Goal: Task Accomplishment & Management: Complete application form

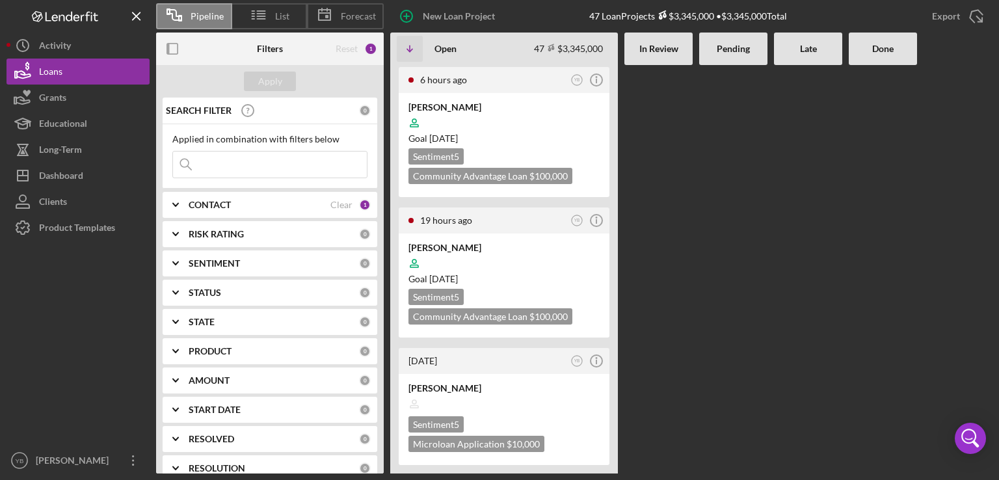
scroll to position [1717, 0]
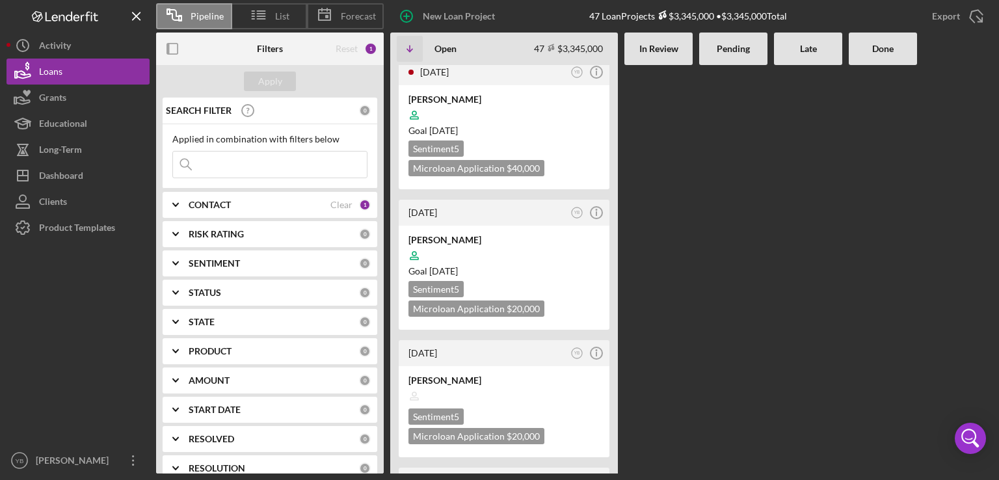
click at [216, 206] on b "CONTACT" at bounding box center [210, 205] width 42 height 10
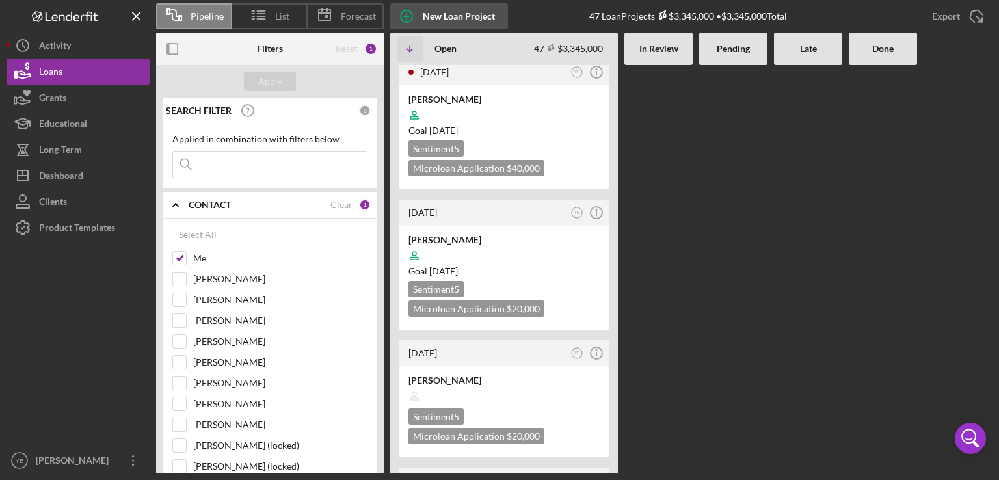
click at [455, 16] on div "New Loan Project" at bounding box center [459, 16] width 72 height 26
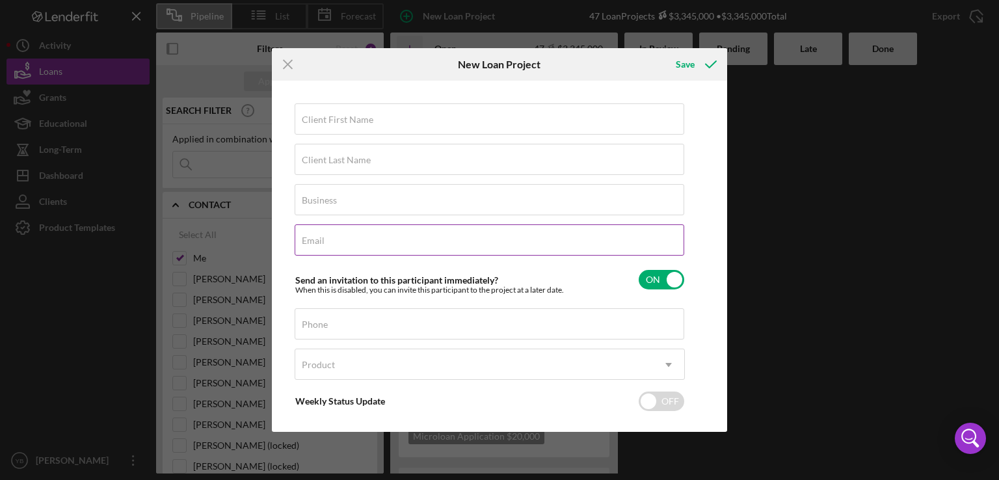
click at [315, 244] on label "Email" at bounding box center [313, 240] width 23 height 10
click at [315, 244] on input "Email" at bounding box center [490, 239] width 390 height 31
paste input "[EMAIL_ADDRESS][DOMAIN_NAME]"
type input "[EMAIL_ADDRESS][DOMAIN_NAME]"
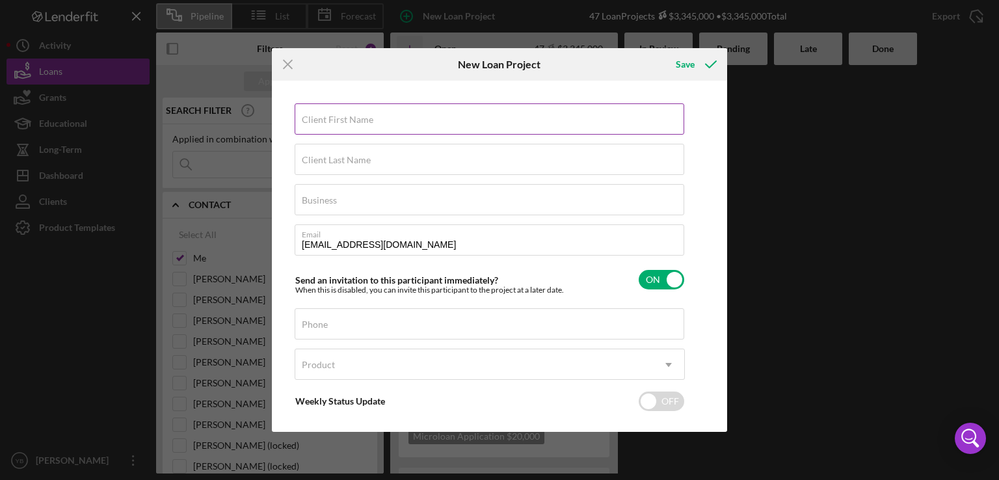
click at [346, 116] on label "Client First Name" at bounding box center [338, 119] width 72 height 10
click at [346, 116] on input "Client First Name" at bounding box center [490, 118] width 390 height 31
type input "[PERSON_NAME]"
click at [332, 155] on label "Client Last Name" at bounding box center [336, 160] width 69 height 10
click at [332, 155] on input "Client Last Name" at bounding box center [490, 159] width 390 height 31
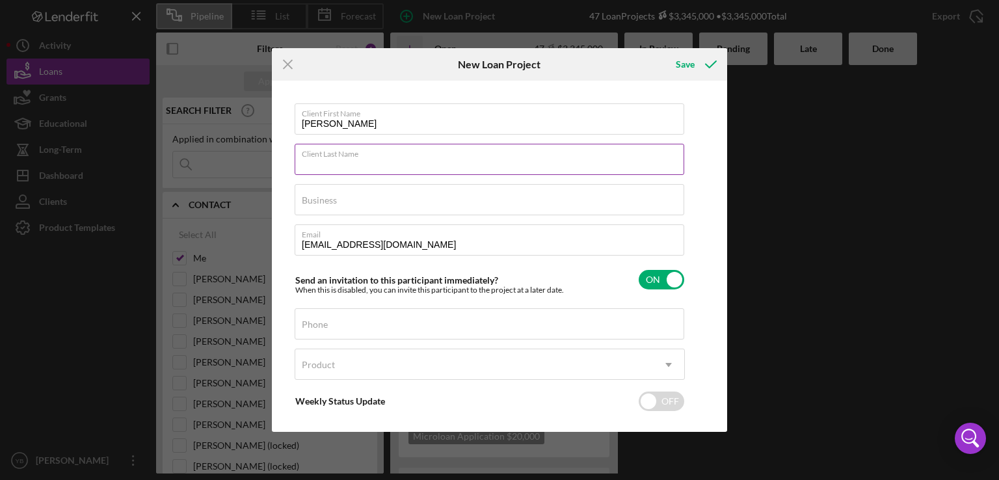
paste input "[PERSON_NAME]"
click at [328, 161] on input "[PERSON_NAME]" at bounding box center [490, 159] width 390 height 31
type input "[PERSON_NAME]"
click at [313, 198] on label "Business" at bounding box center [319, 200] width 35 height 10
click at [313, 198] on input "Business" at bounding box center [490, 199] width 390 height 31
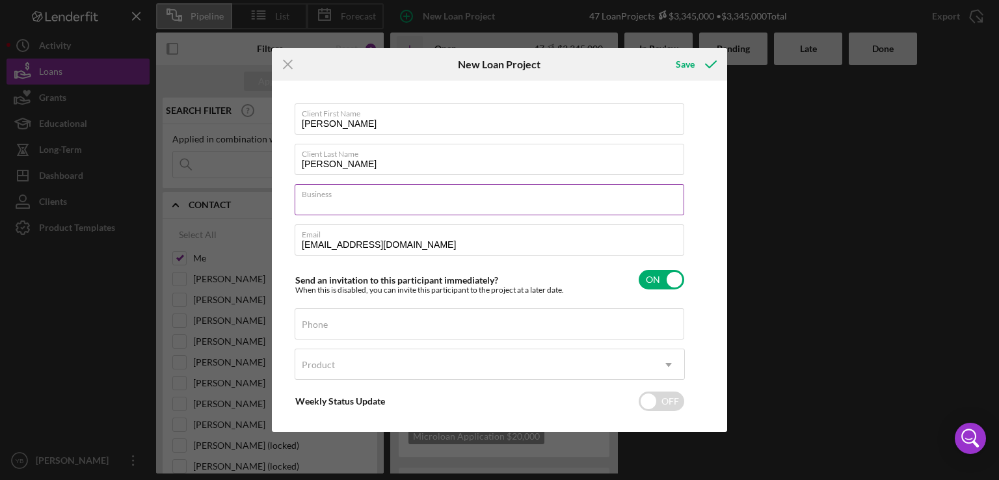
paste input "[PERSON_NAME]"
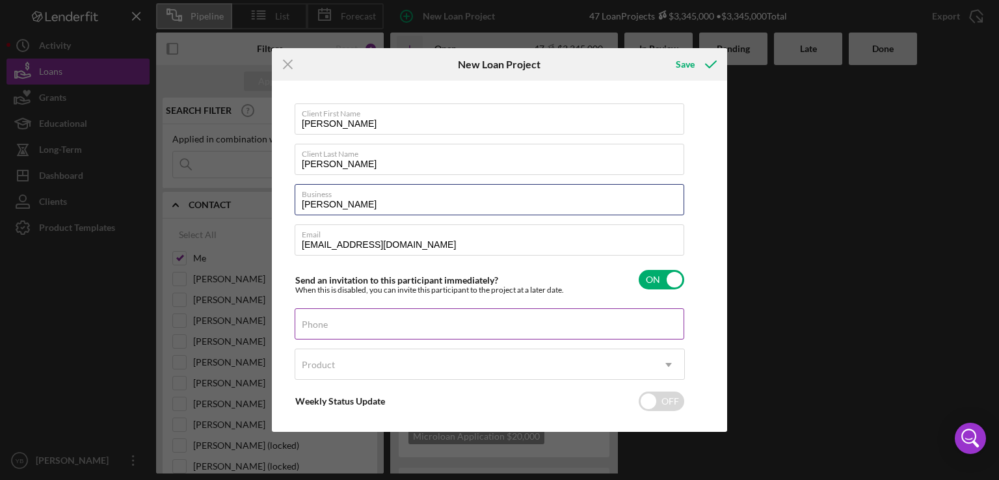
type input "[PERSON_NAME]"
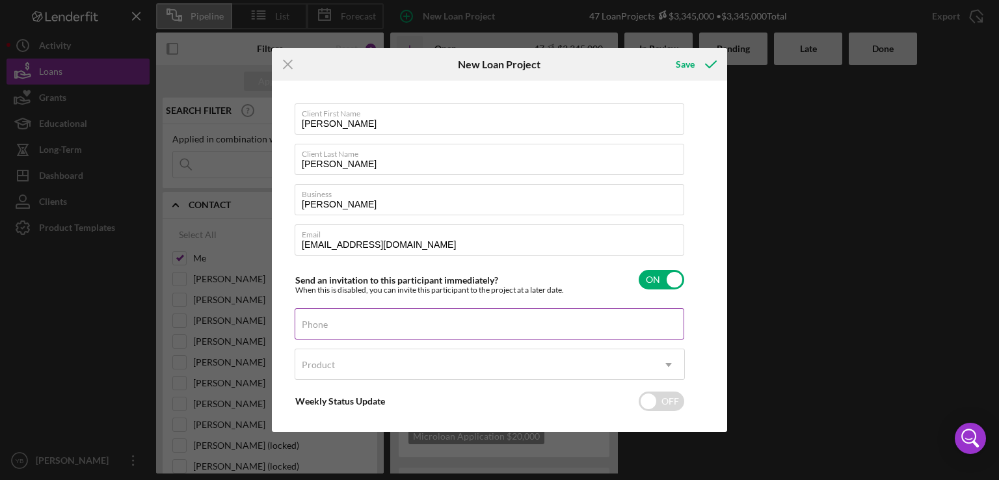
click at [324, 319] on label "Phone" at bounding box center [315, 324] width 26 height 10
click at [324, 319] on input "Phone" at bounding box center [490, 323] width 390 height 31
click at [332, 329] on input "Phone" at bounding box center [490, 323] width 390 height 31
paste input "[PHONE_NUMBER]"
type input "[PHONE_NUMBER]"
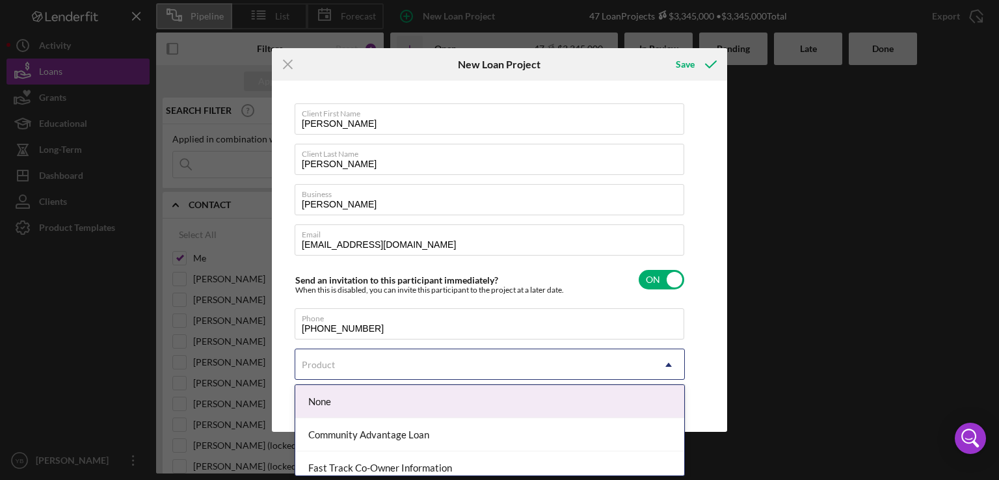
click at [666, 362] on icon "Icon/Dropdown Arrow" at bounding box center [668, 364] width 31 height 31
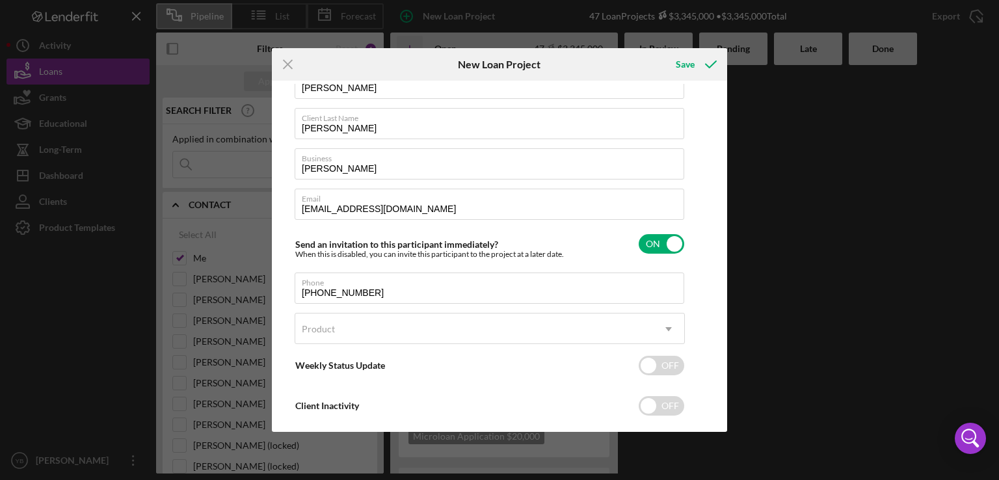
scroll to position [38, 0]
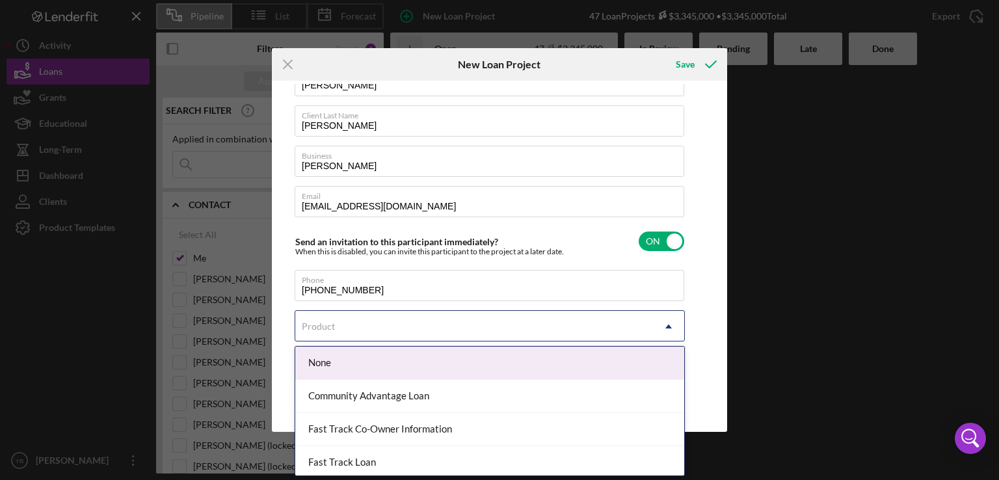
click at [671, 325] on icon "Icon/Dropdown Arrow" at bounding box center [668, 326] width 31 height 31
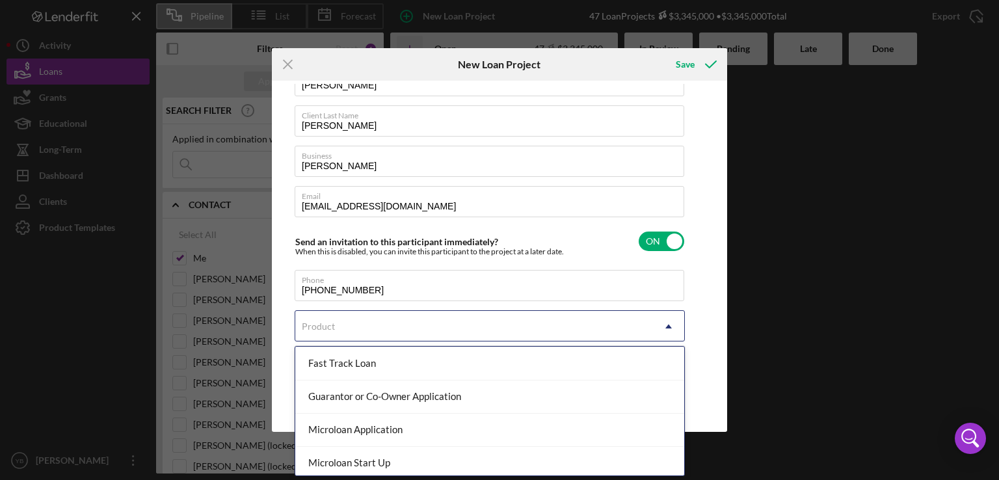
scroll to position [103, 0]
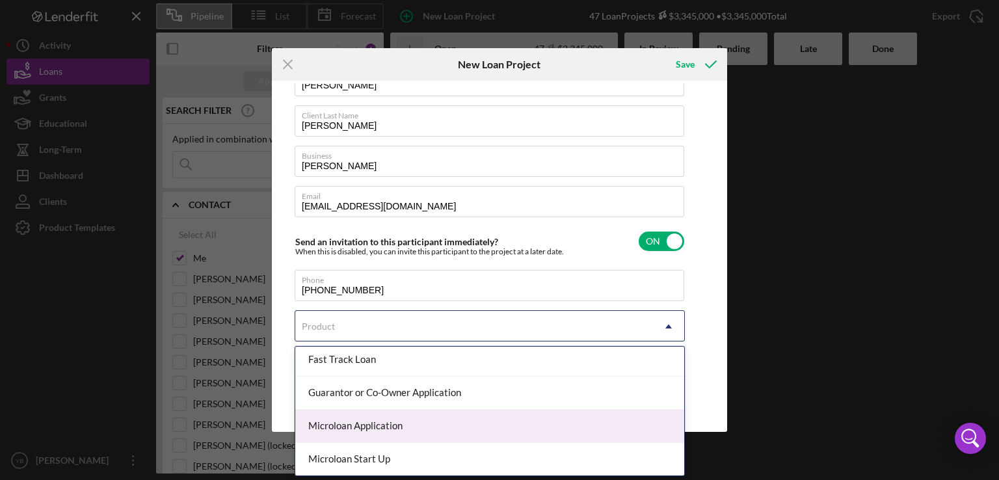
click at [427, 426] on div "Microloan Application" at bounding box center [489, 426] width 389 height 33
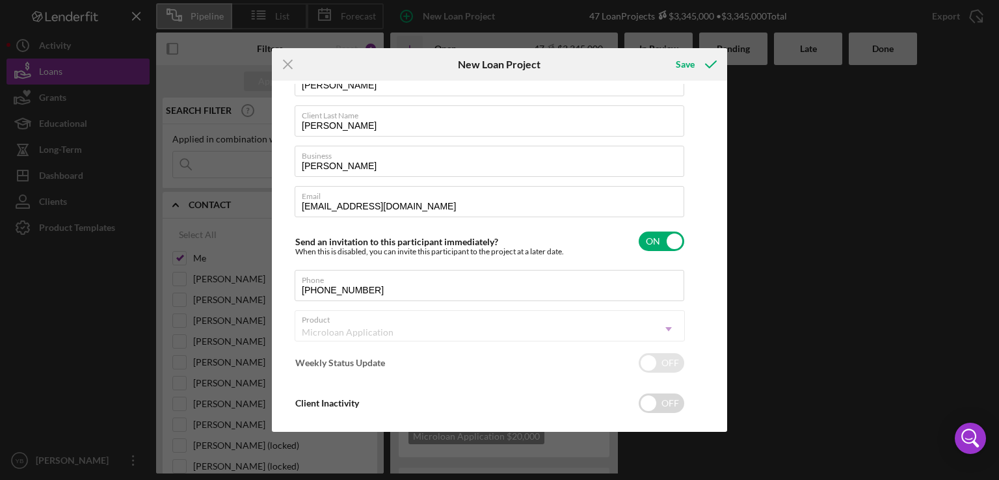
checkbox input "true"
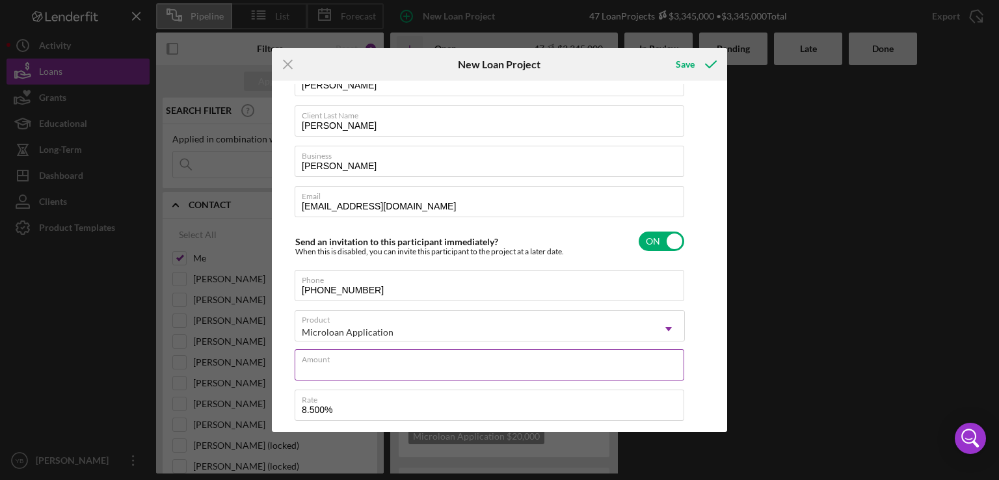
click at [362, 369] on input "Amount" at bounding box center [490, 364] width 390 height 31
type input "$1"
type textarea "Here's a snapshot of information that has been fully approved, as well as the i…"
type input "$2"
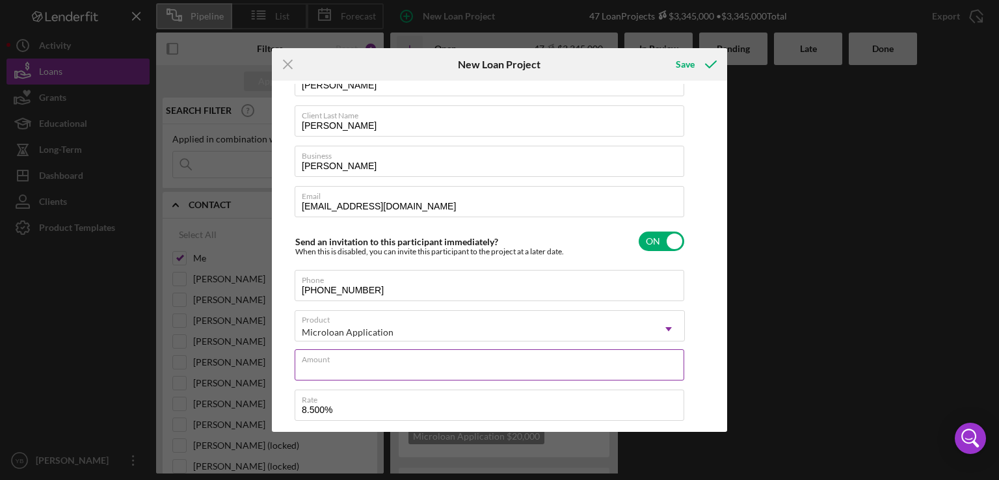
type textarea "Here's a snapshot of information that has been fully approved, as well as the i…"
type input "$20"
type textarea "Here's a snapshot of information that has been fully approved, as well as the i…"
type input "$200"
type textarea "Here's a snapshot of information that has been fully approved, as well as the i…"
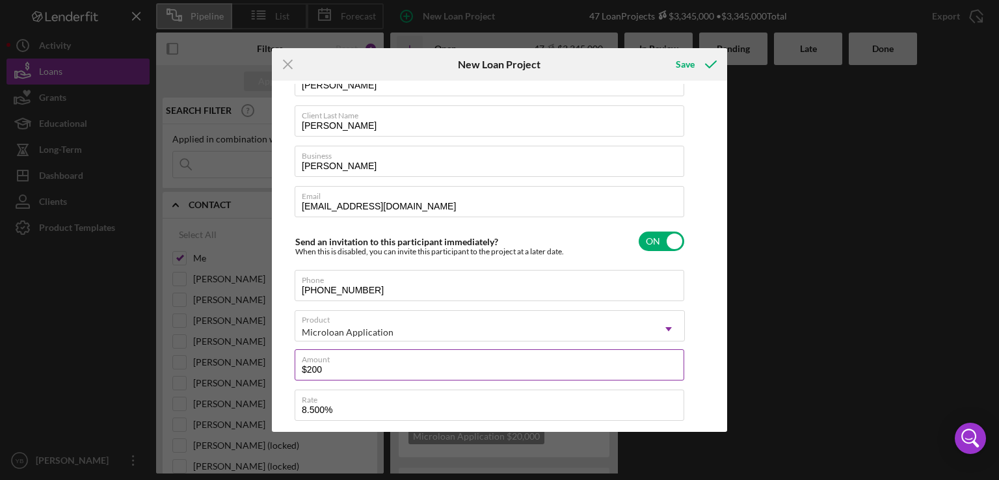
type input "$2,000"
type textarea "Here's a snapshot of information that has been fully approved, as well as the i…"
type input "$20,000"
type textarea "Here's a snapshot of information that has been fully approved, as well as the i…"
type input "$20,000"
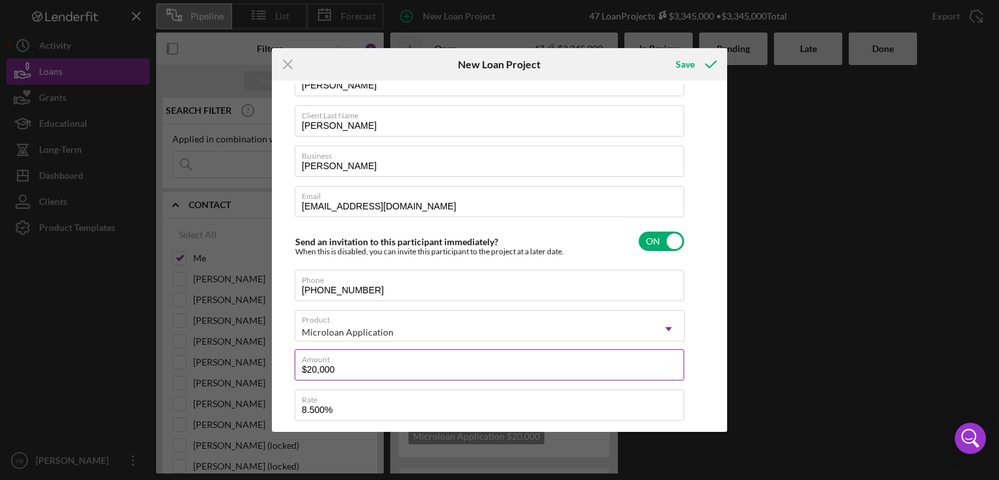
click at [663, 51] on button "Save" at bounding box center [695, 64] width 64 height 26
type textarea "Here's a snapshot of information that has been fully approved, as well as the i…"
checkbox input "false"
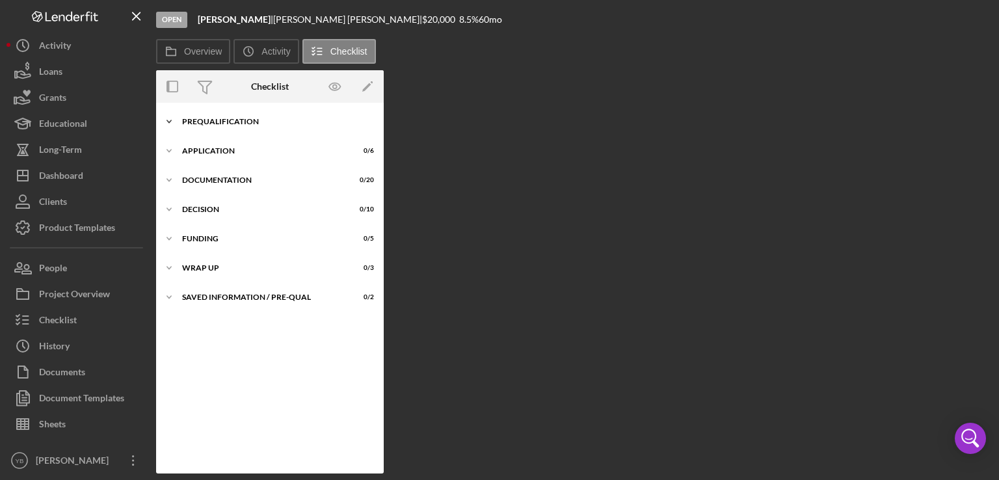
click at [232, 123] on div "Prequalification" at bounding box center [274, 122] width 185 height 8
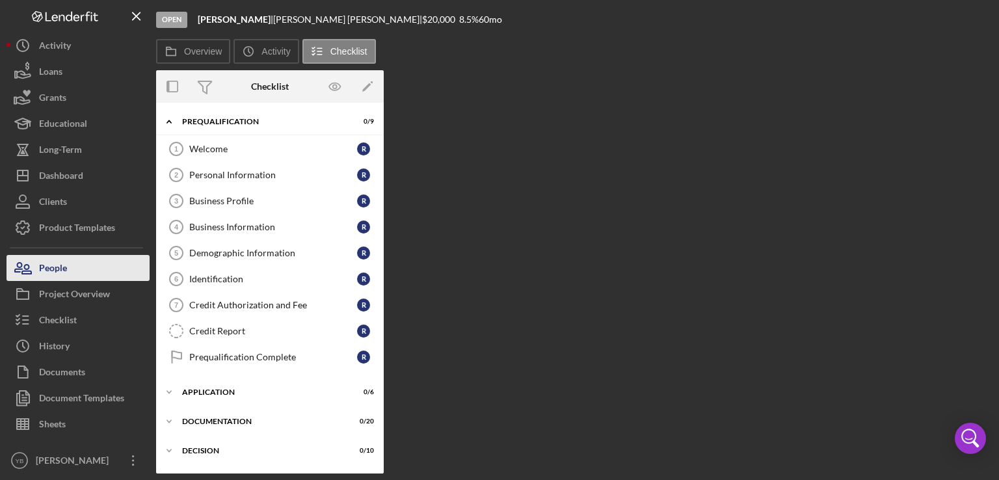
click at [59, 269] on div "People" at bounding box center [53, 269] width 28 height 29
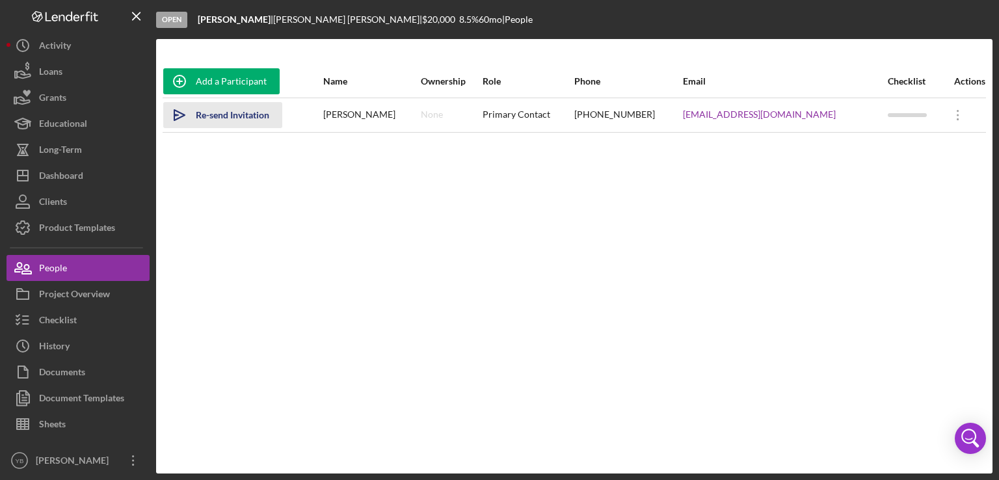
click at [233, 115] on div "Re-send Invitation" at bounding box center [232, 115] width 73 height 26
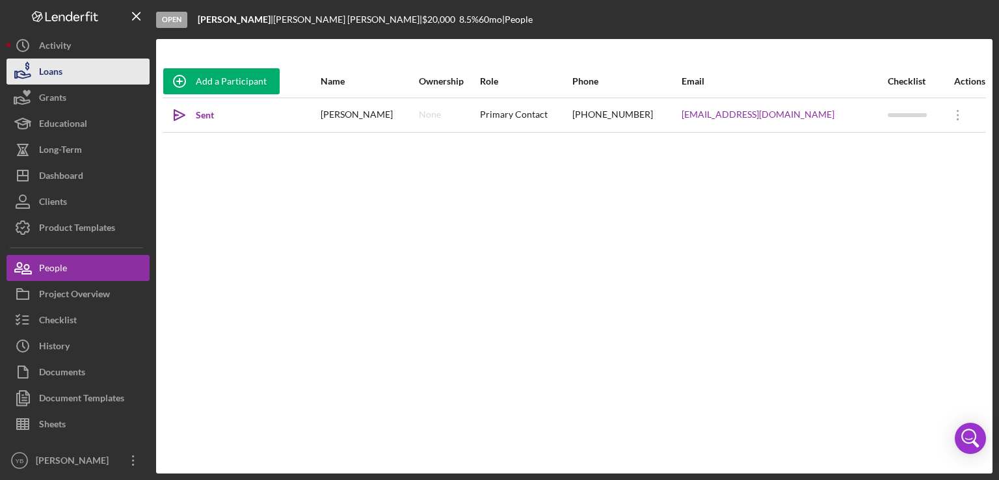
click at [68, 73] on button "Loans" at bounding box center [78, 72] width 143 height 26
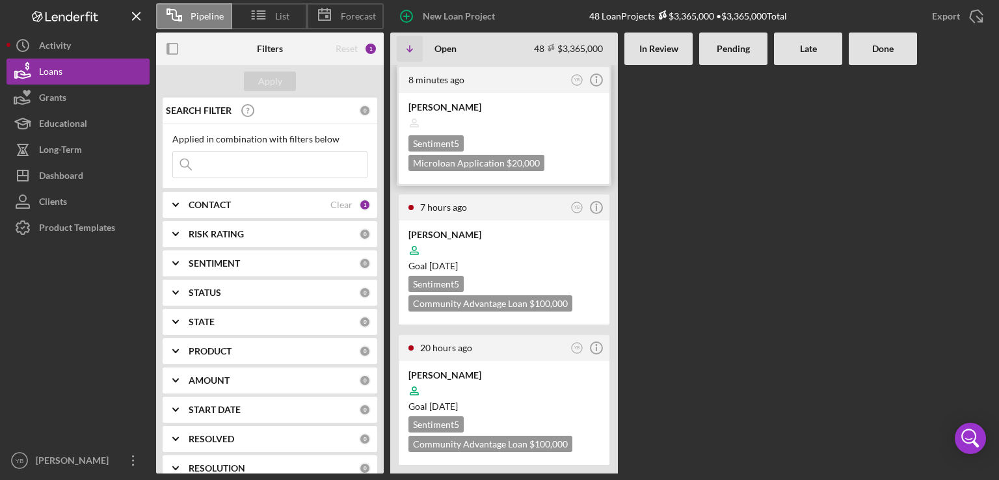
click at [490, 121] on div at bounding box center [503, 123] width 191 height 25
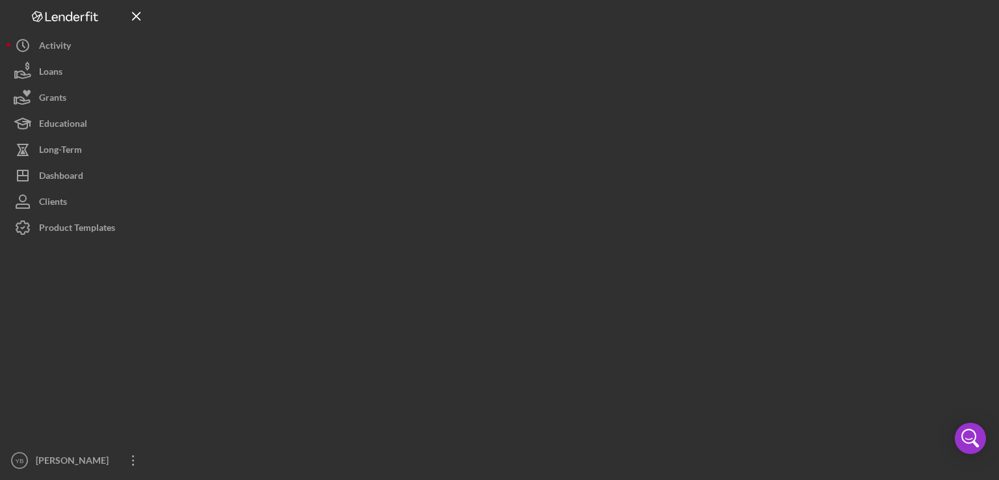
click at [490, 121] on div at bounding box center [574, 236] width 836 height 473
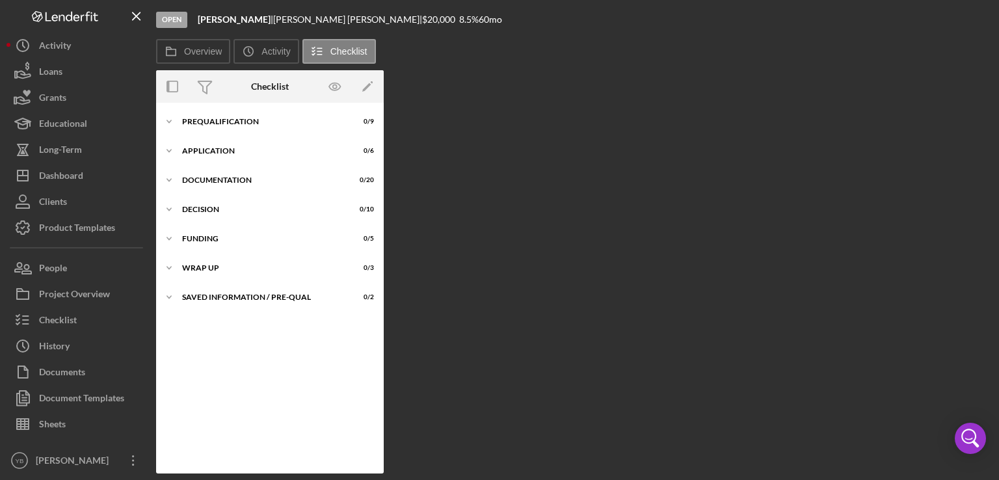
click at [515, 125] on div "Overview Internal Workflow Stage Open Icon/Dropdown Arrow Archive (can unarchiv…" at bounding box center [574, 271] width 836 height 403
